Goal: Transaction & Acquisition: Purchase product/service

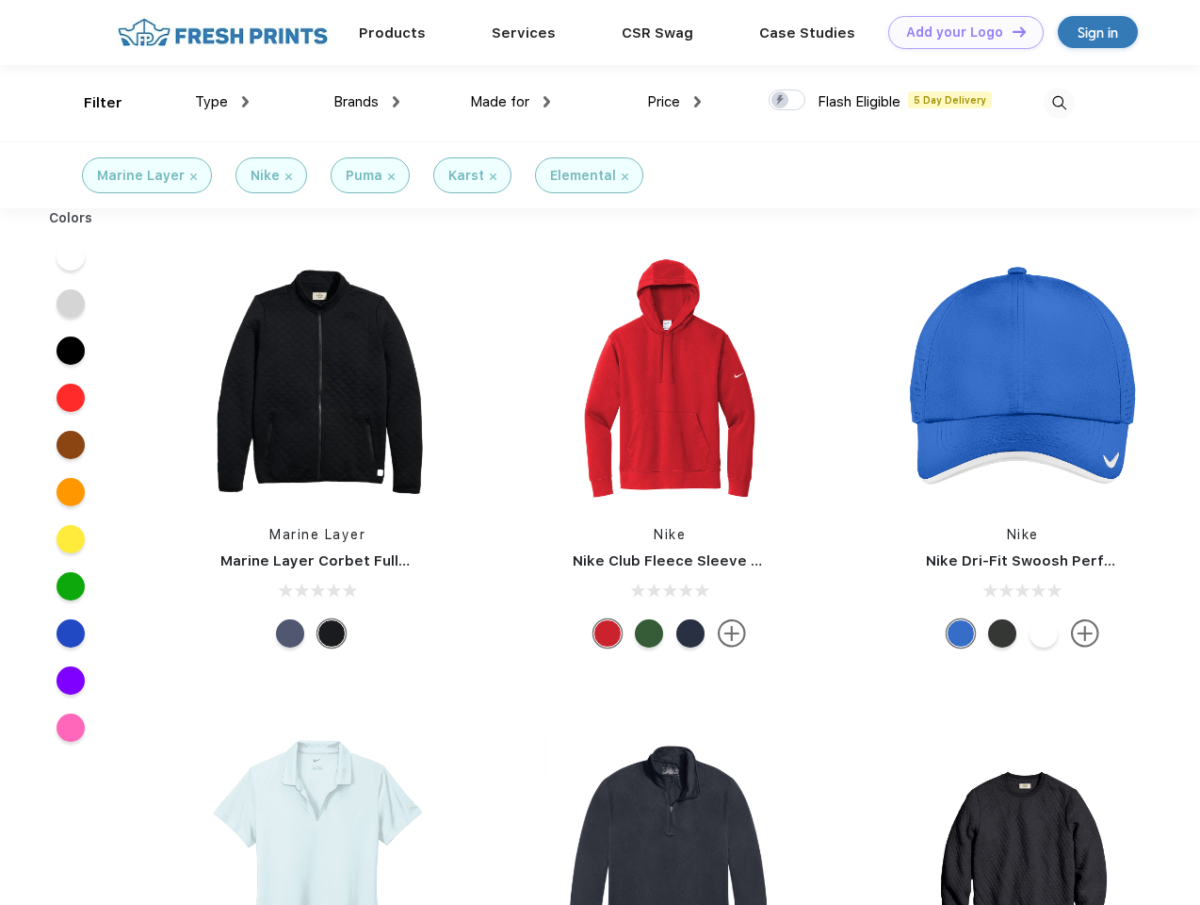
click at [959, 32] on link "Add your Logo Design Tool" at bounding box center [966, 32] width 155 height 33
click at [0, 0] on div "Design Tool" at bounding box center [0, 0] width 0 height 0
click at [1011, 31] on link "Add your Logo Design Tool" at bounding box center [966, 32] width 155 height 33
click at [90, 103] on div "Filter" at bounding box center [103, 103] width 39 height 22
click at [222, 102] on span "Type" at bounding box center [211, 101] width 33 height 17
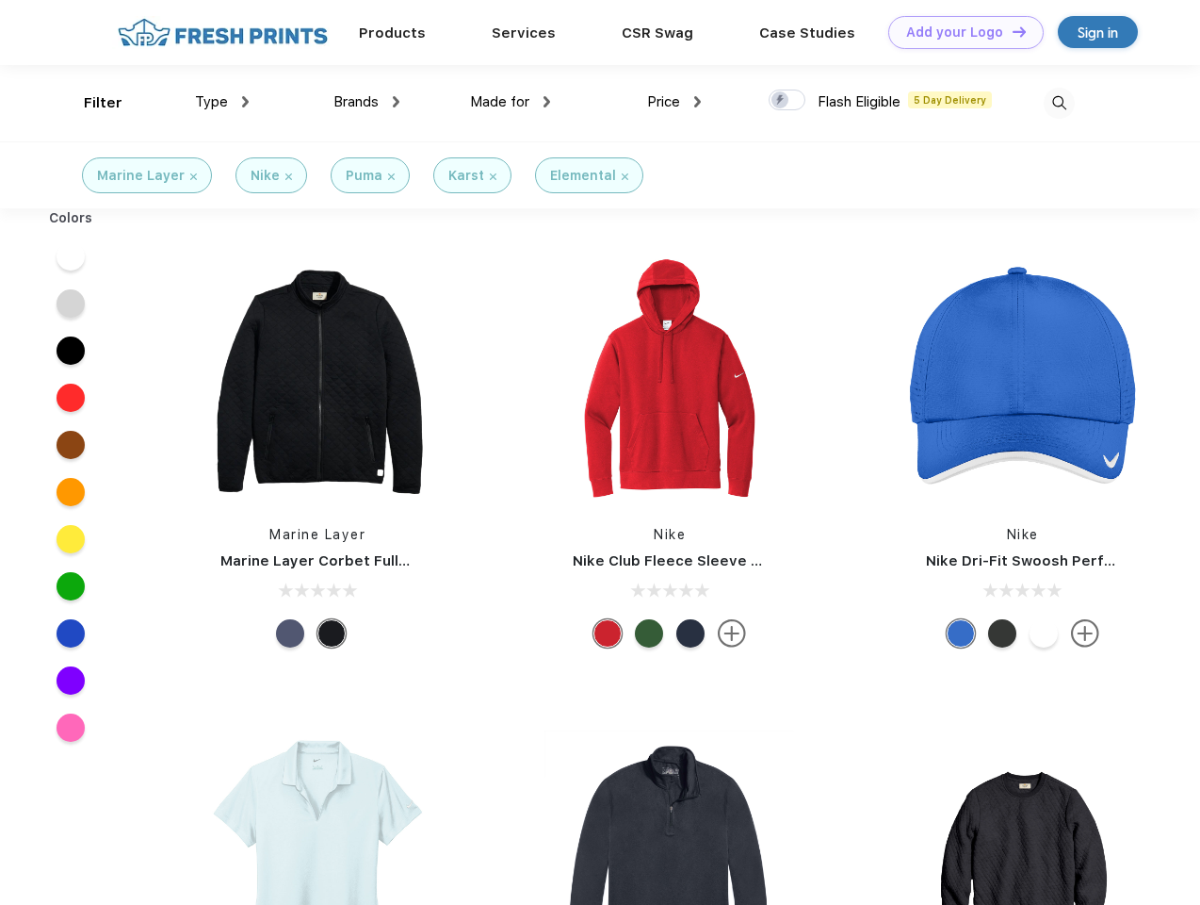
click at [367, 102] on span "Brands" at bounding box center [356, 101] width 45 height 17
click at [511, 102] on span "Made for" at bounding box center [499, 101] width 59 height 17
click at [675, 102] on span "Price" at bounding box center [663, 101] width 33 height 17
click at [788, 101] on div at bounding box center [787, 100] width 37 height 21
click at [781, 101] on input "checkbox" at bounding box center [775, 95] width 12 height 12
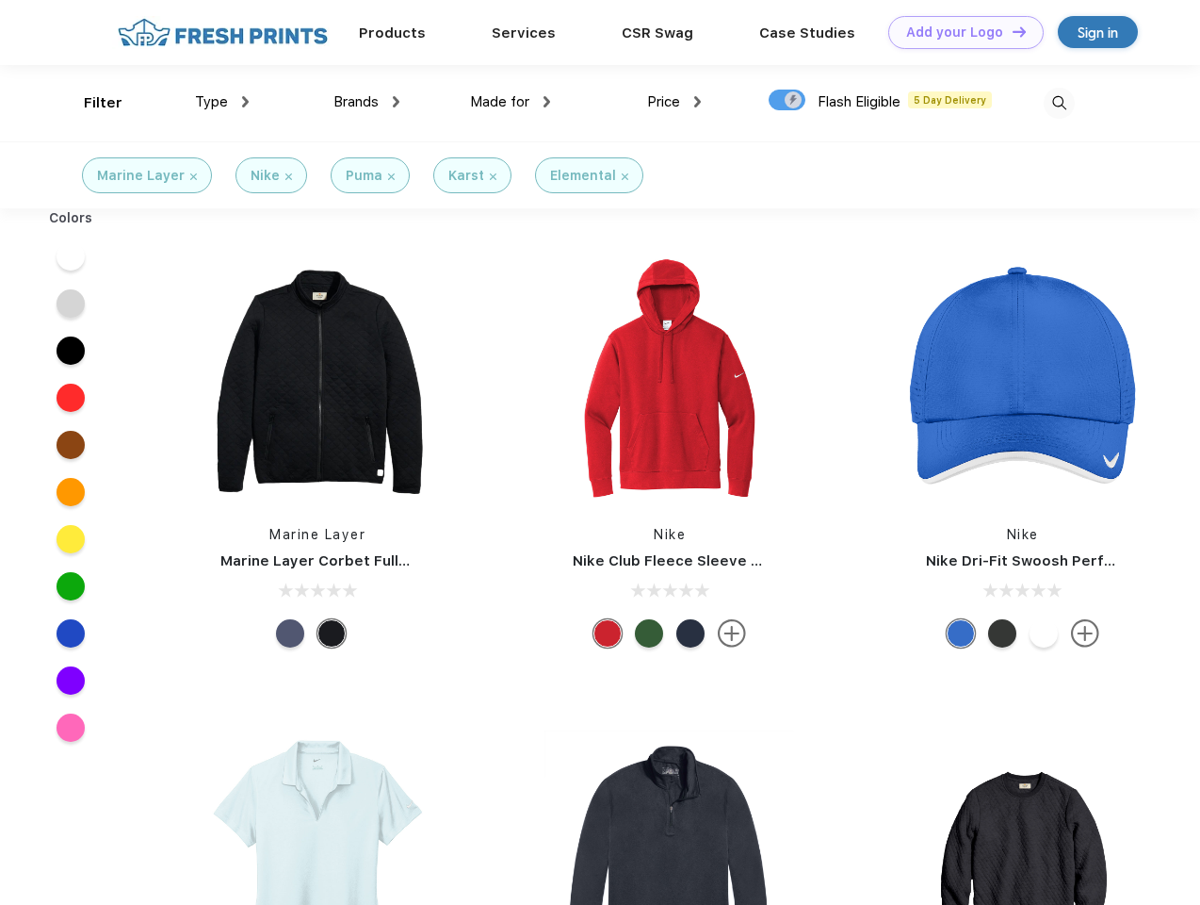
click at [1059, 103] on img at bounding box center [1059, 103] width 31 height 31
